Goal: Task Accomplishment & Management: Manage account settings

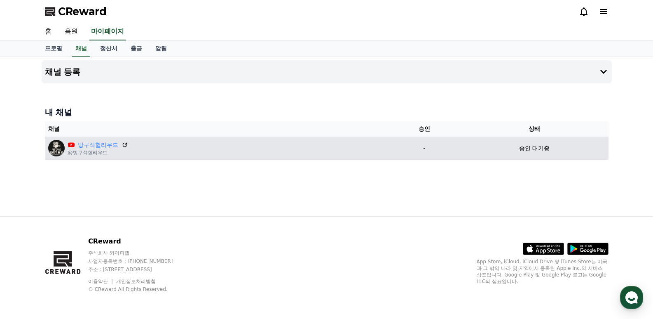
click at [537, 148] on p "승인 대기중" at bounding box center [534, 148] width 30 height 9
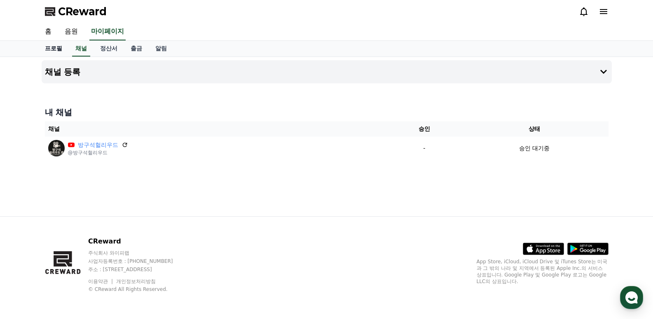
click at [59, 48] on link "프로필" at bounding box center [53, 49] width 30 height 16
select select "**********"
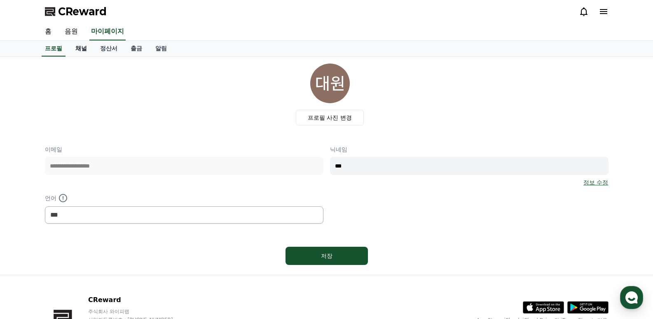
click at [80, 48] on link "채널" at bounding box center [81, 49] width 25 height 16
